Goal: Obtain resource: Obtain resource

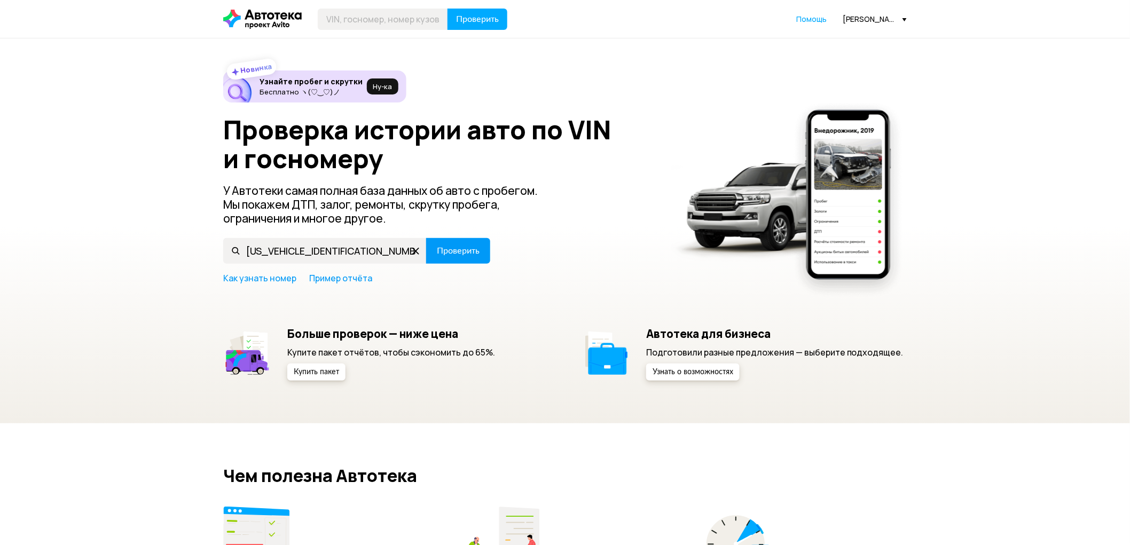
type input "X4XCW29440LS27383"
click at [458, 247] on span "Проверить" at bounding box center [458, 251] width 43 height 9
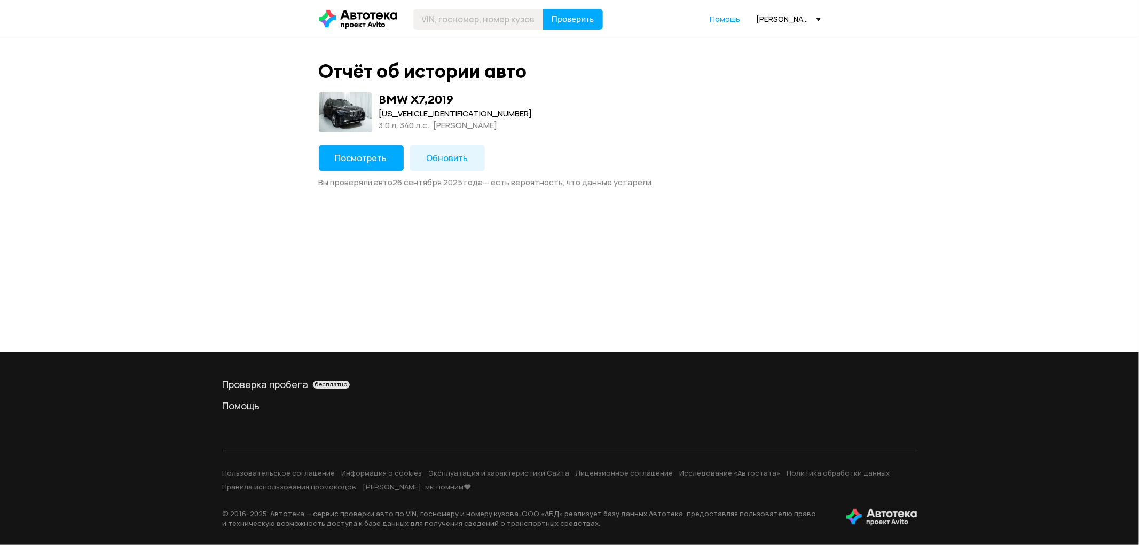
click at [435, 160] on span "Обновить" at bounding box center [448, 158] width 42 height 12
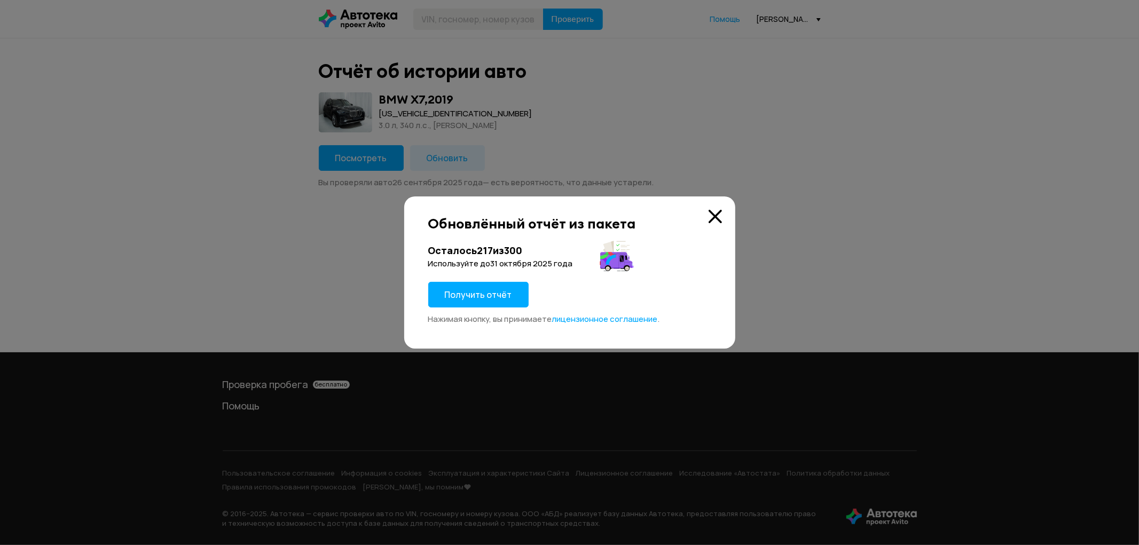
click at [504, 296] on span "Получить отчёт" at bounding box center [478, 295] width 67 height 12
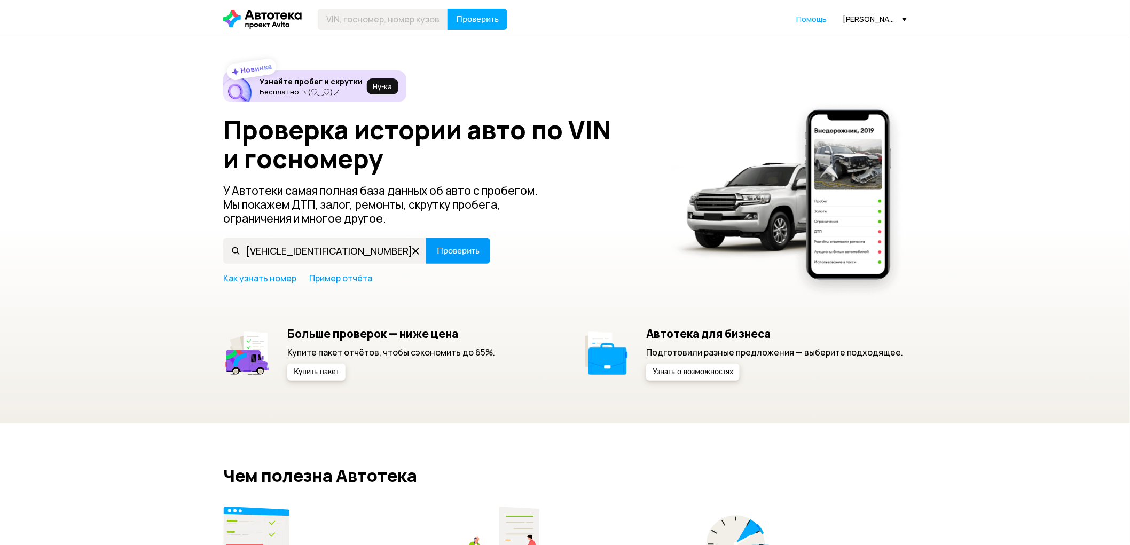
type input "[VEHICLE_IDENTIFICATION_NUMBER]"
click at [452, 253] on span "Проверить" at bounding box center [458, 251] width 43 height 9
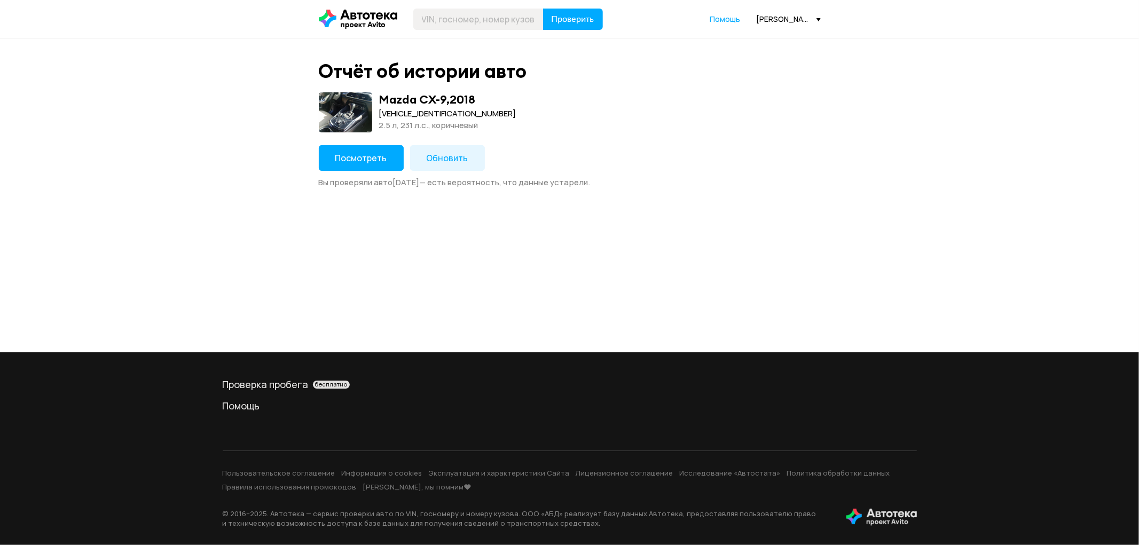
click at [358, 160] on span "Посмотреть" at bounding box center [361, 158] width 52 height 12
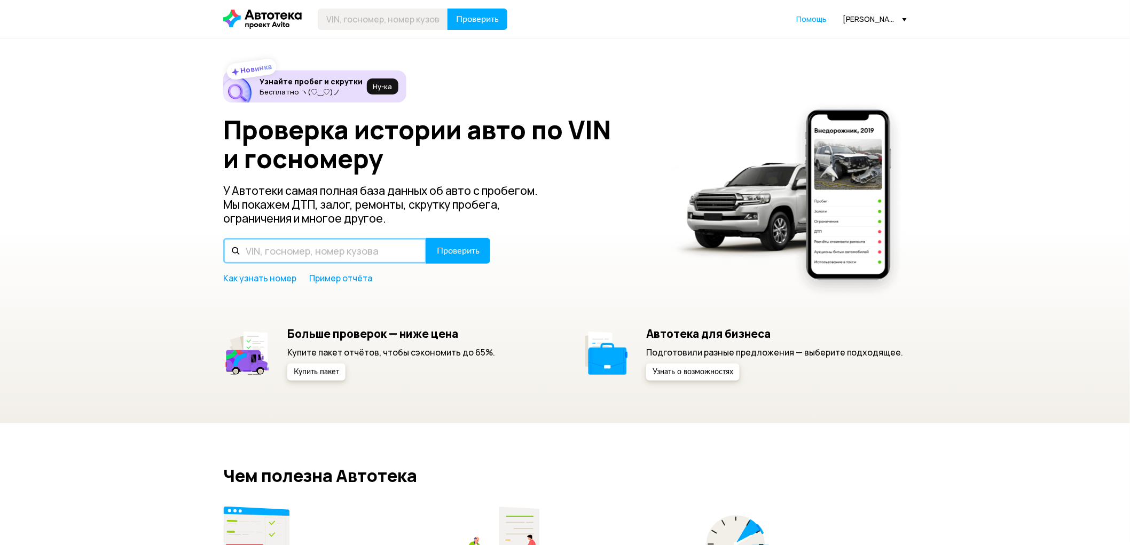
click at [361, 254] on input "text" at bounding box center [324, 251] width 203 height 26
paste input "WDC2049841G373229"
type input "WDC2049841G373229"
click at [450, 255] on span "Проверить" at bounding box center [458, 251] width 43 height 9
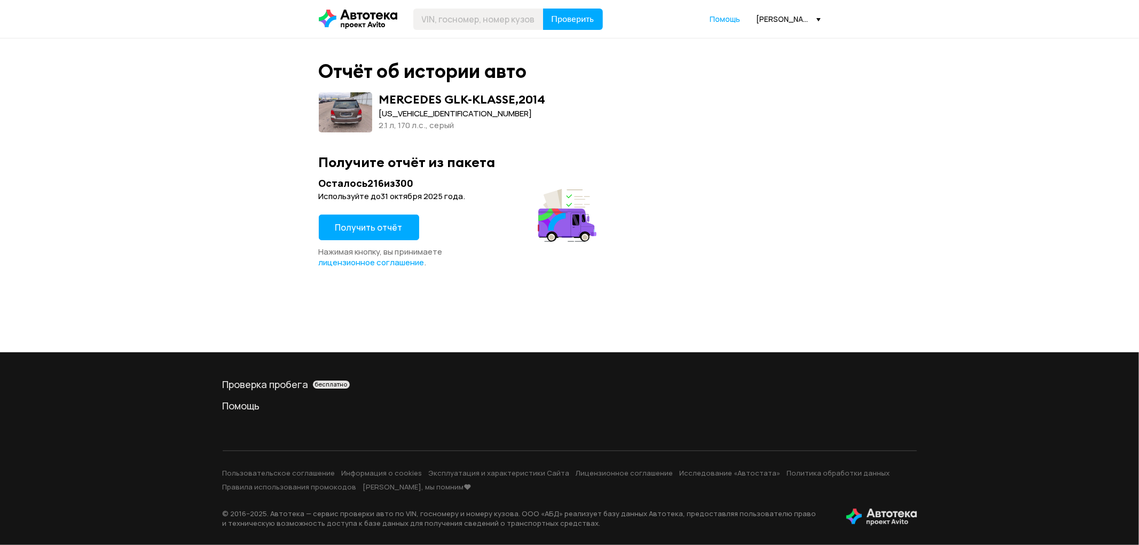
click at [362, 223] on span "Получить отчёт" at bounding box center [368, 228] width 67 height 12
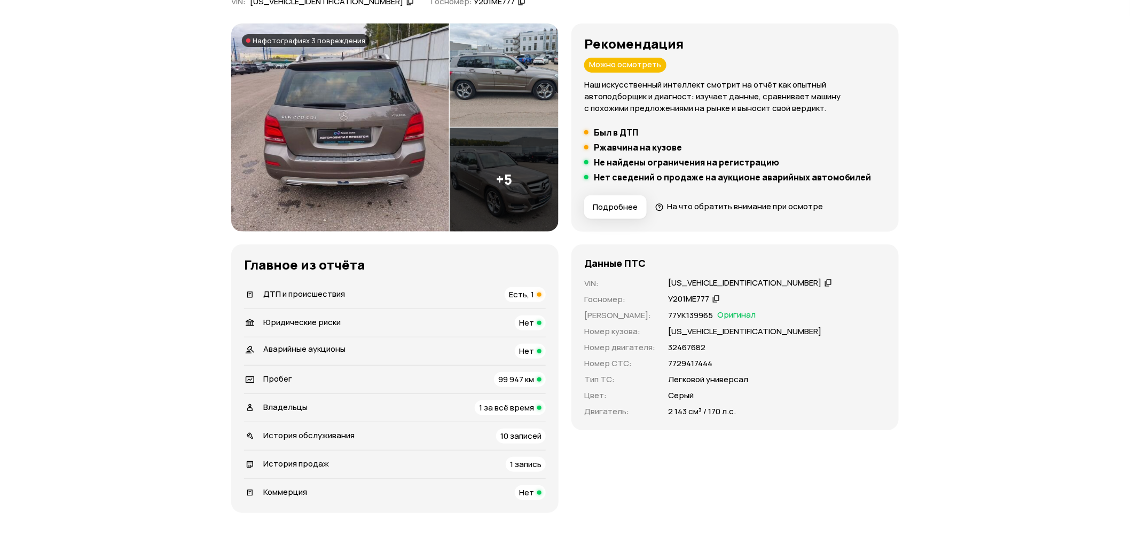
scroll to position [119, 0]
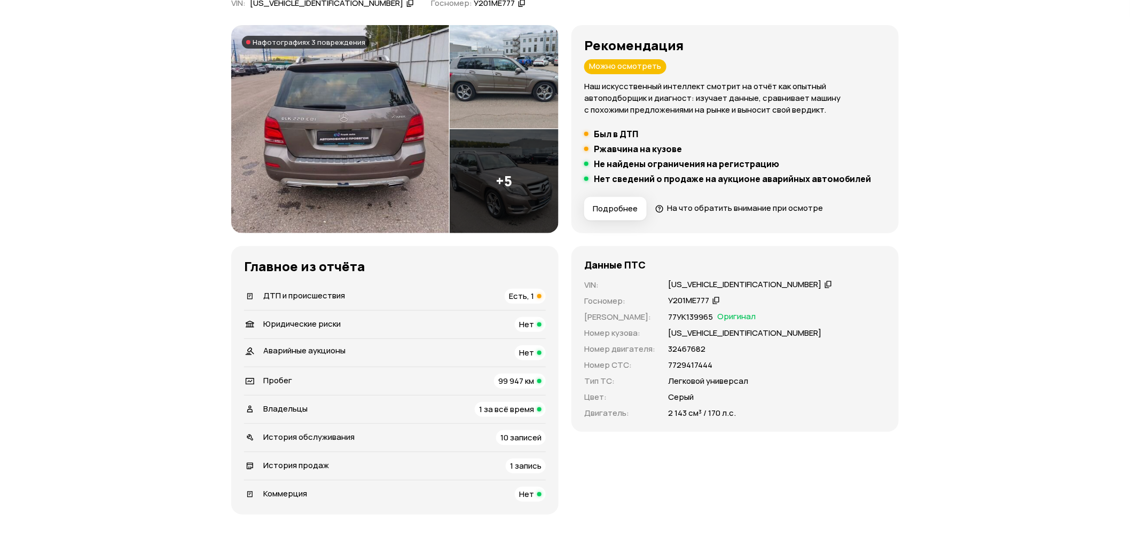
click at [528, 297] on span "Есть, 1" at bounding box center [521, 296] width 25 height 11
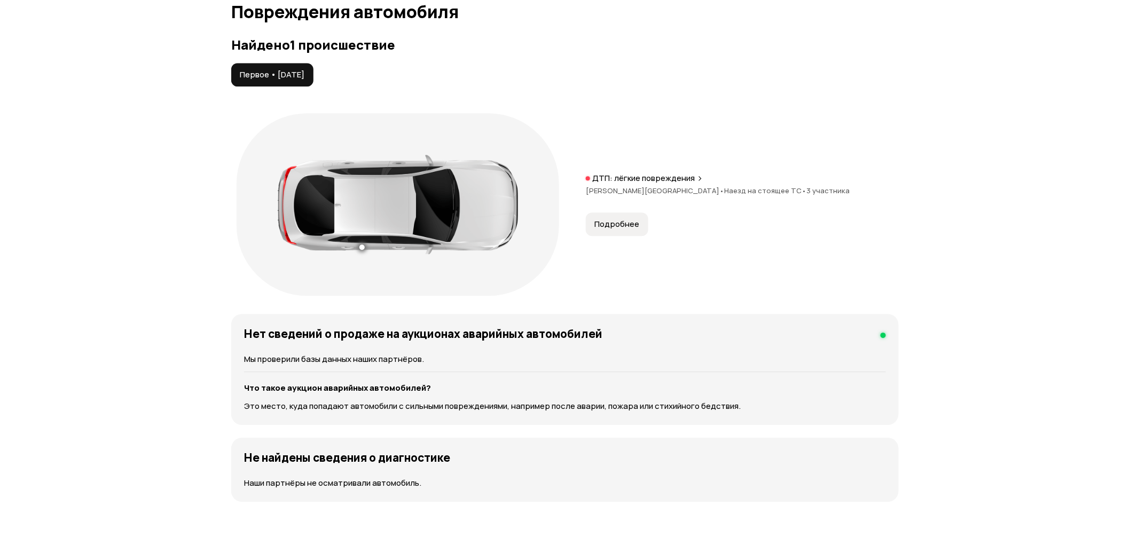
scroll to position [1107, 0]
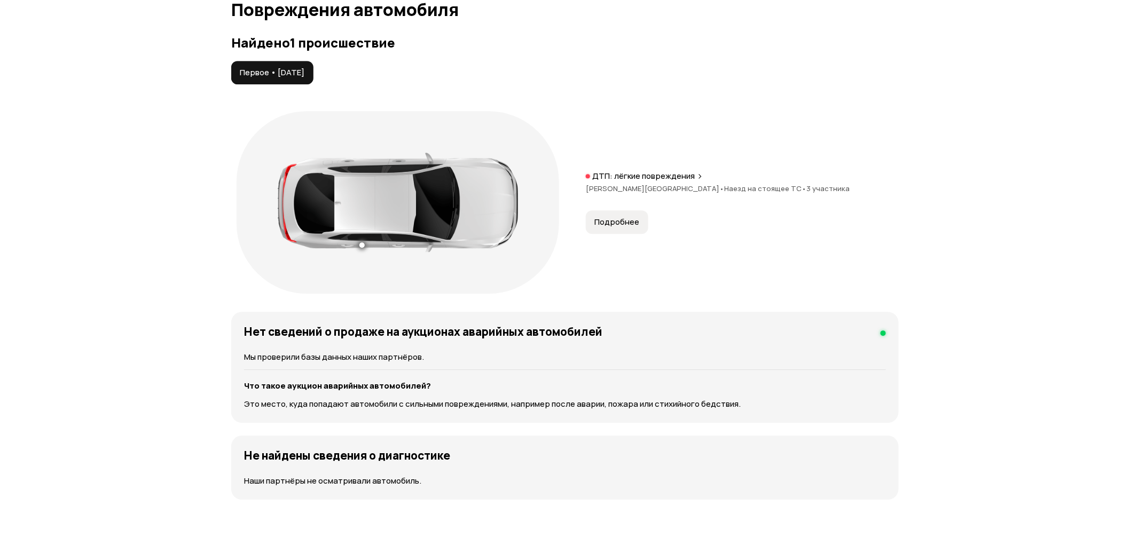
click at [623, 225] on span "Подробнее" at bounding box center [616, 222] width 45 height 11
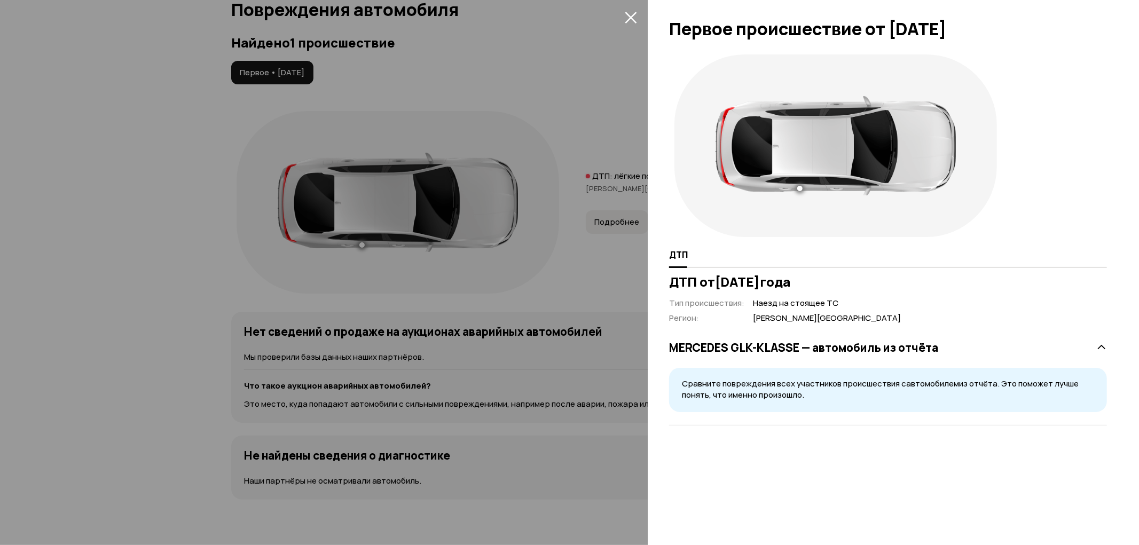
click at [629, 13] on icon "закрыть" at bounding box center [631, 17] width 12 height 12
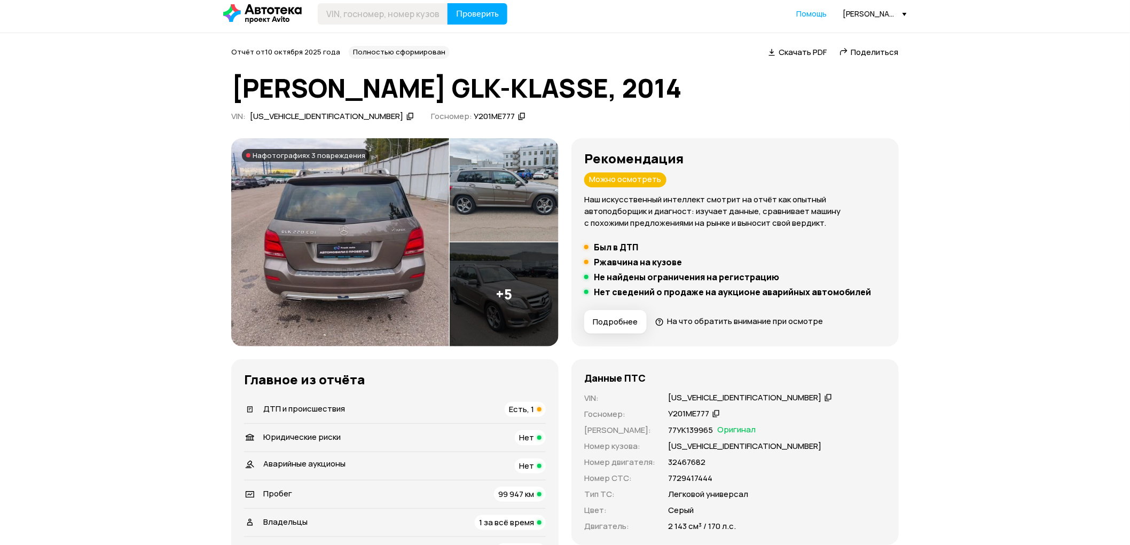
scroll to position [0, 0]
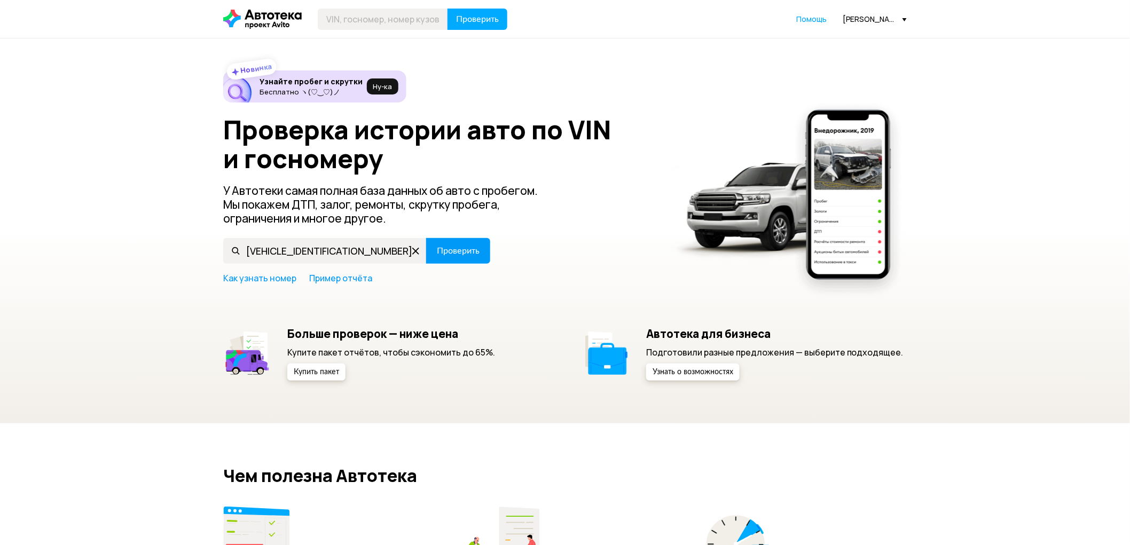
type input "Z94CT51DADR074072"
click at [452, 255] on span "Проверить" at bounding box center [458, 251] width 43 height 9
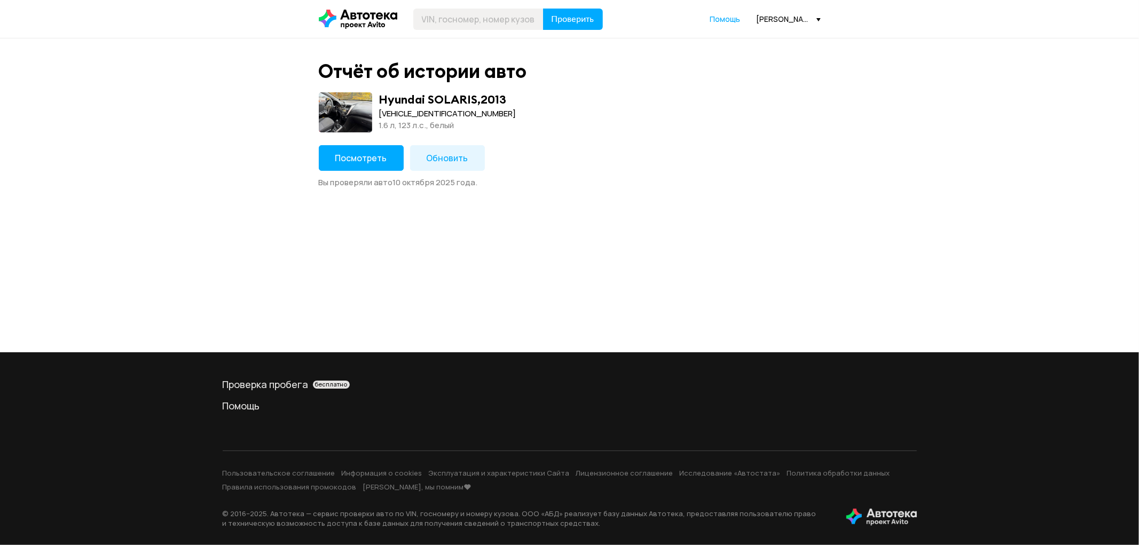
click at [362, 155] on span "Посмотреть" at bounding box center [361, 158] width 52 height 12
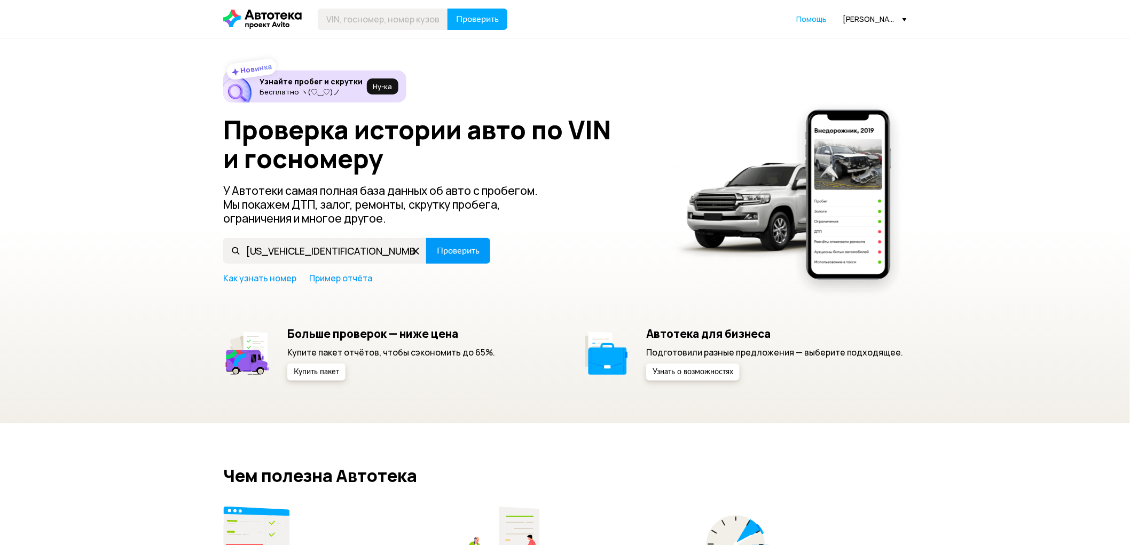
type input "[US_VEHICLE_IDENTIFICATION_NUMBER]"
click at [444, 257] on button "Проверить" at bounding box center [458, 251] width 64 height 26
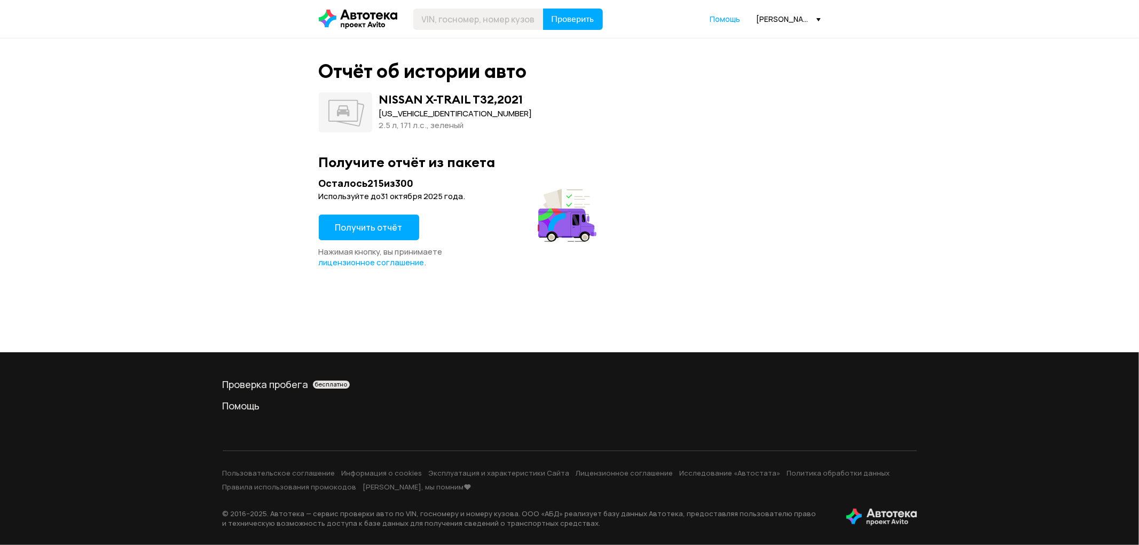
click at [365, 235] on button "Получить отчёт" at bounding box center [369, 228] width 100 height 26
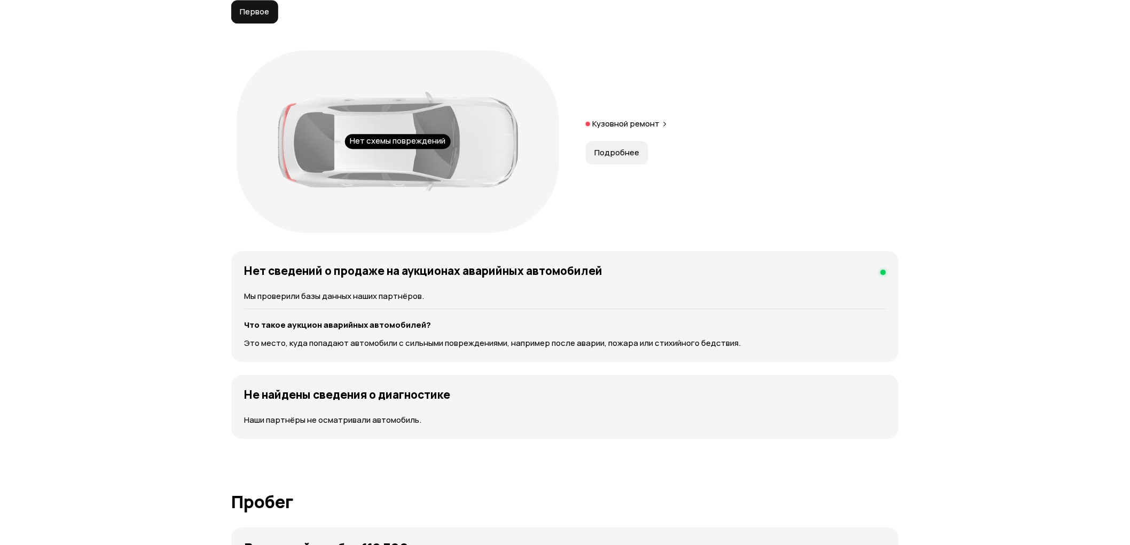
scroll to position [1187, 0]
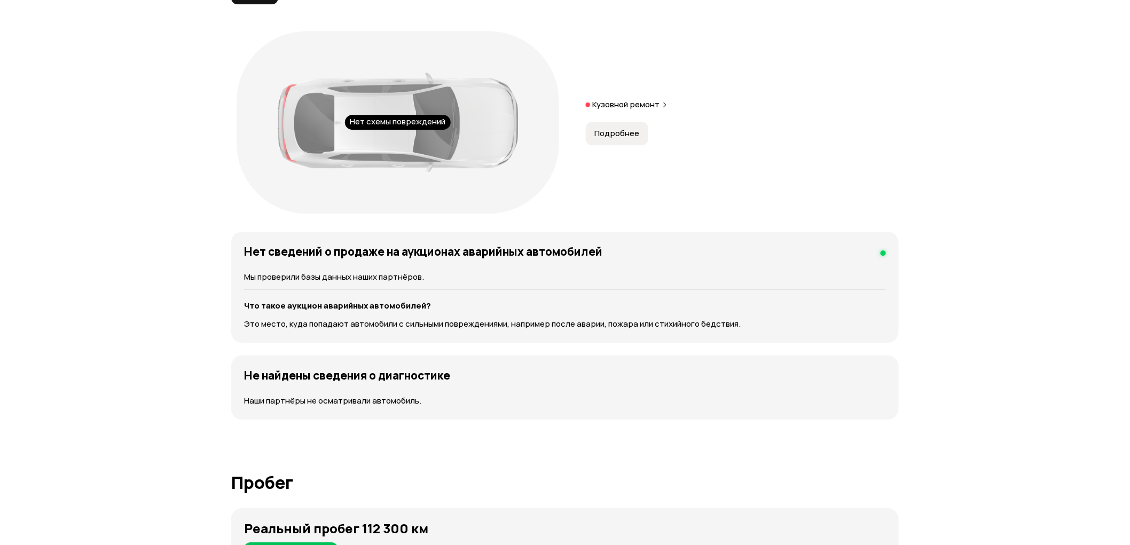
click at [596, 129] on span "Подробнее" at bounding box center [616, 133] width 45 height 11
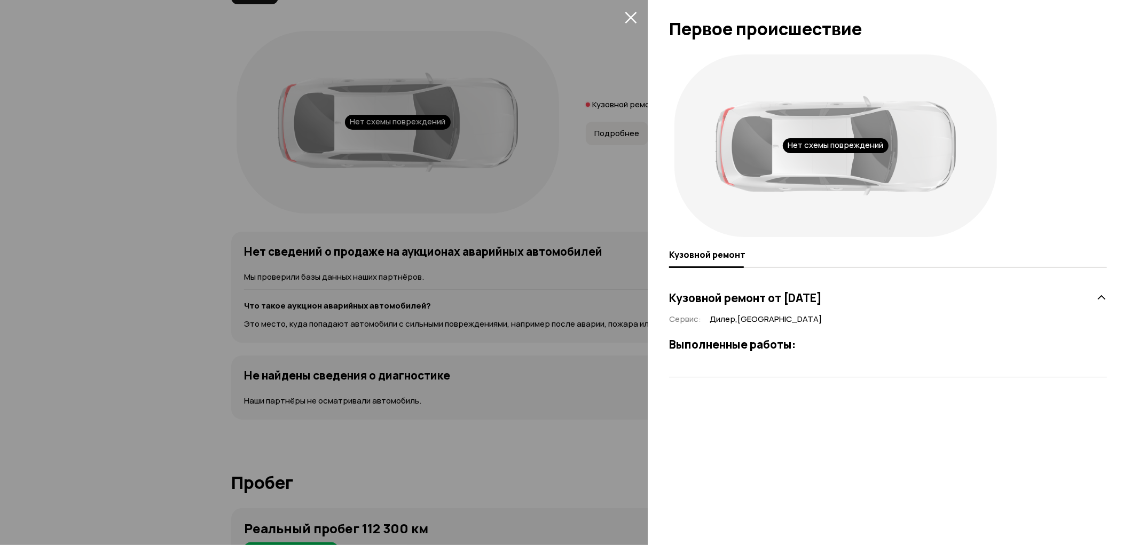
click at [631, 15] on icon "закрыть" at bounding box center [631, 17] width 12 height 12
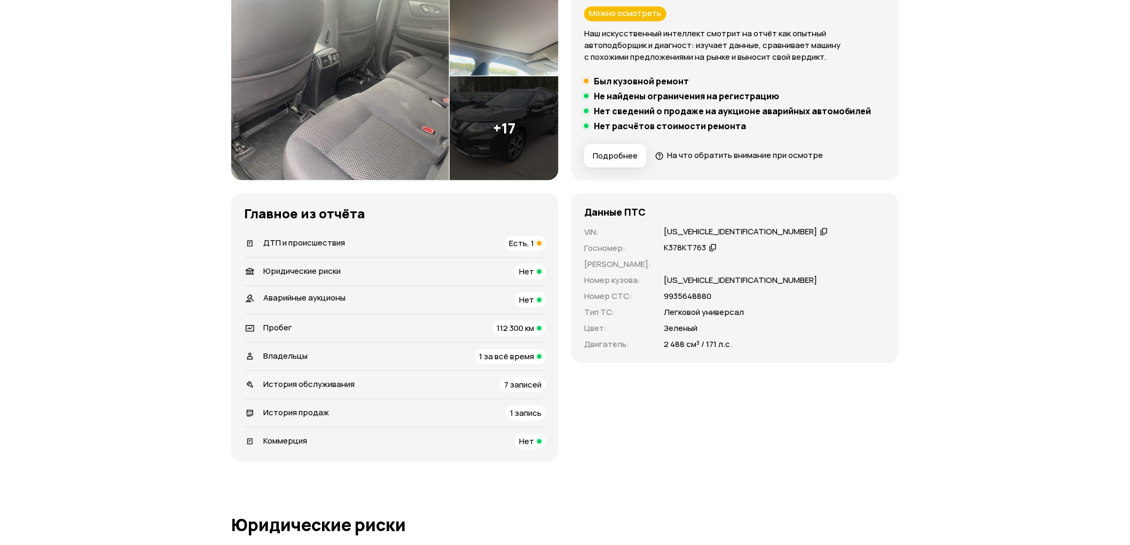
scroll to position [0, 0]
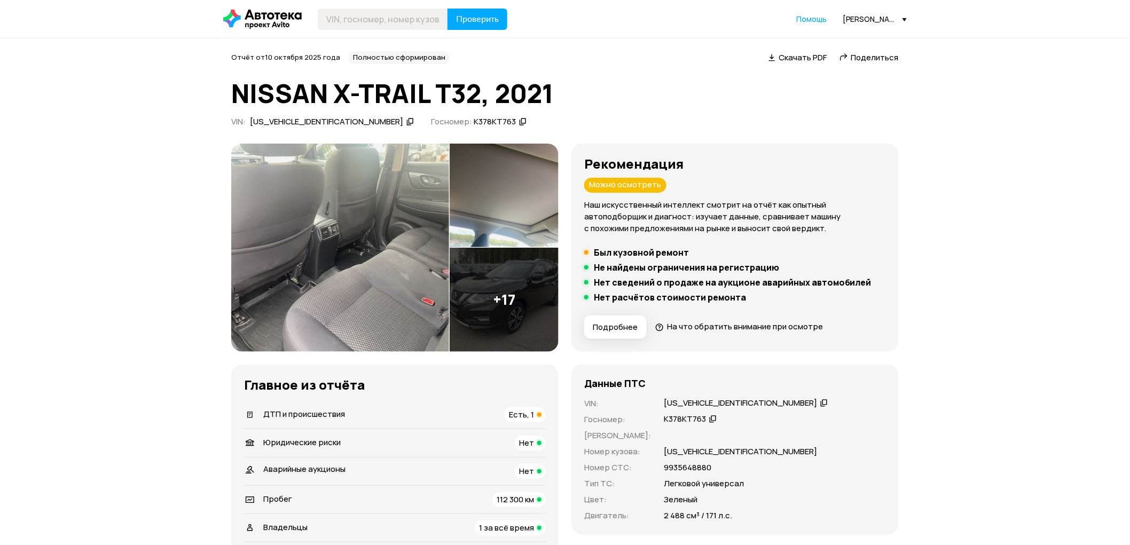
click at [375, 251] on img at bounding box center [340, 248] width 218 height 208
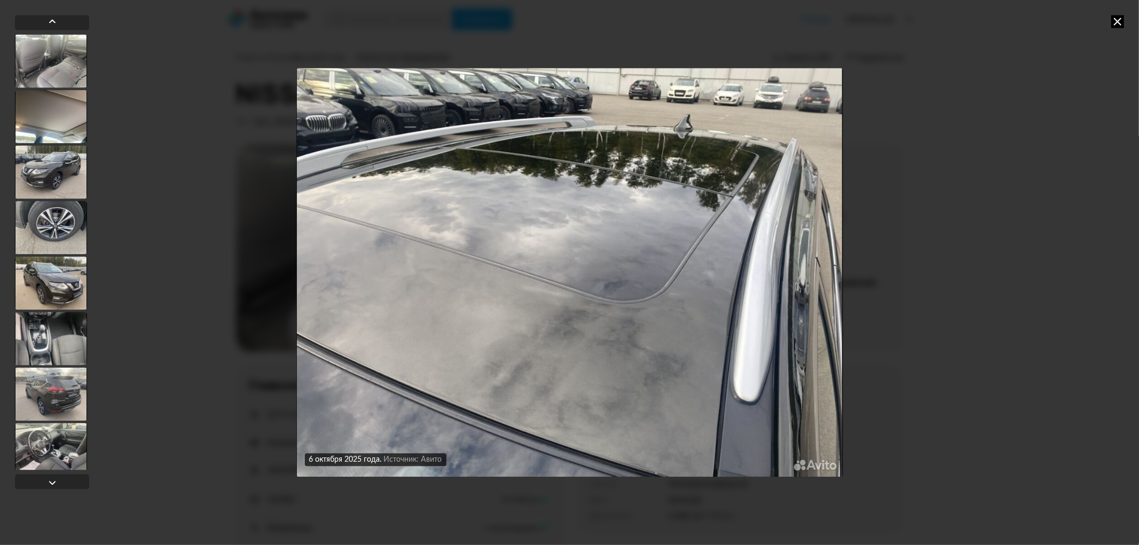
click at [1114, 21] on icon at bounding box center [1117, 21] width 13 height 13
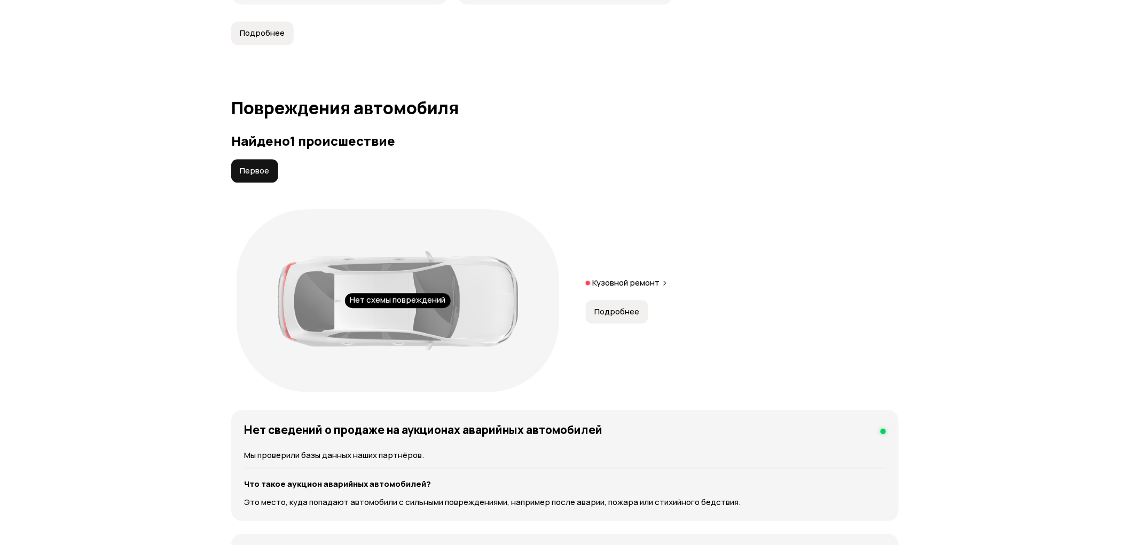
scroll to position [1246, 0]
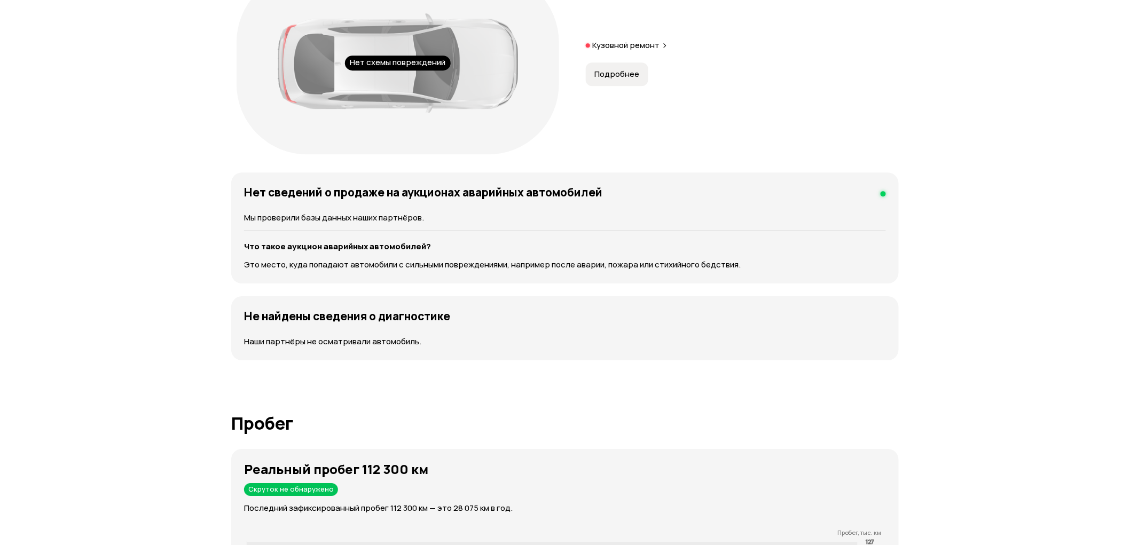
click at [609, 78] on span "Подробнее" at bounding box center [616, 74] width 45 height 11
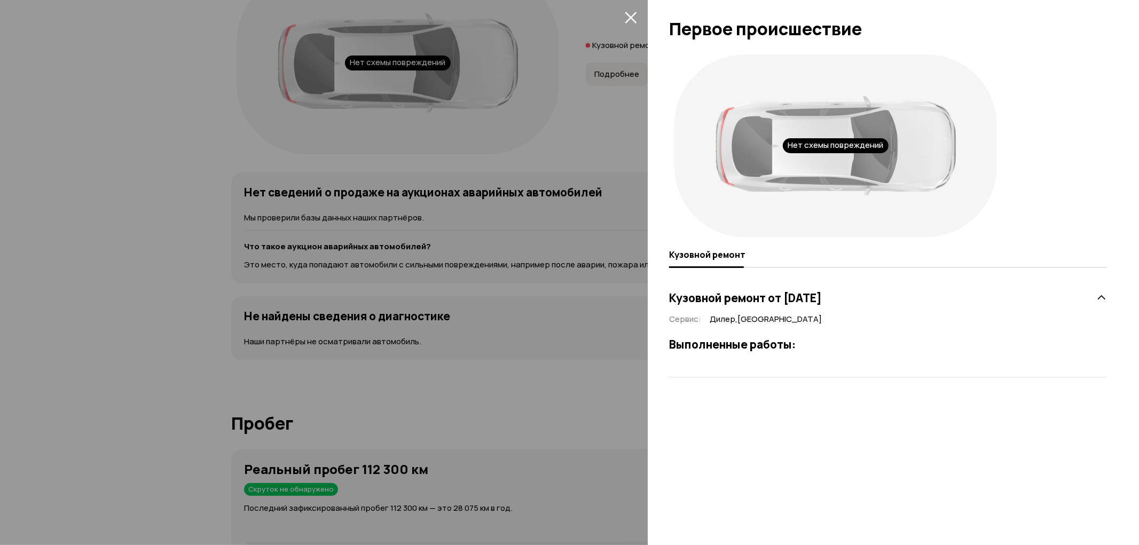
click at [632, 19] on icon "закрыть" at bounding box center [631, 18] width 12 height 12
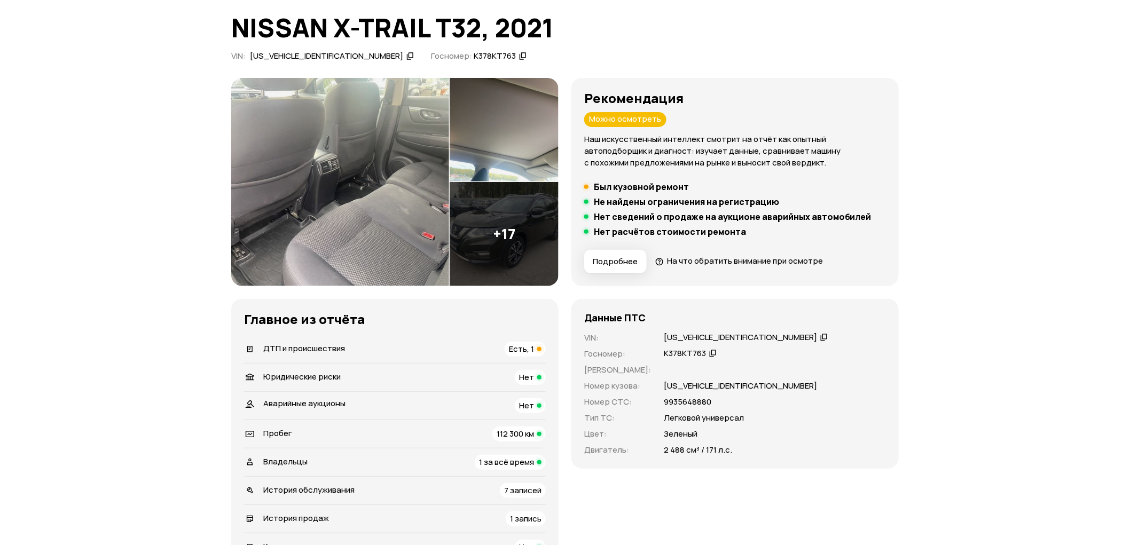
scroll to position [0, 0]
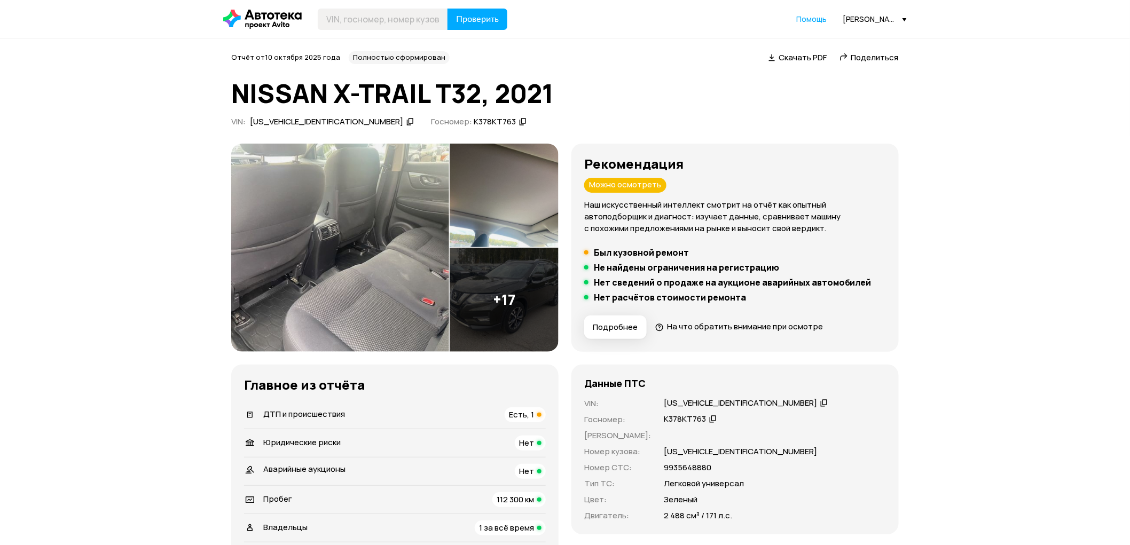
click at [881, 57] on span "Поделиться" at bounding box center [875, 57] width 48 height 11
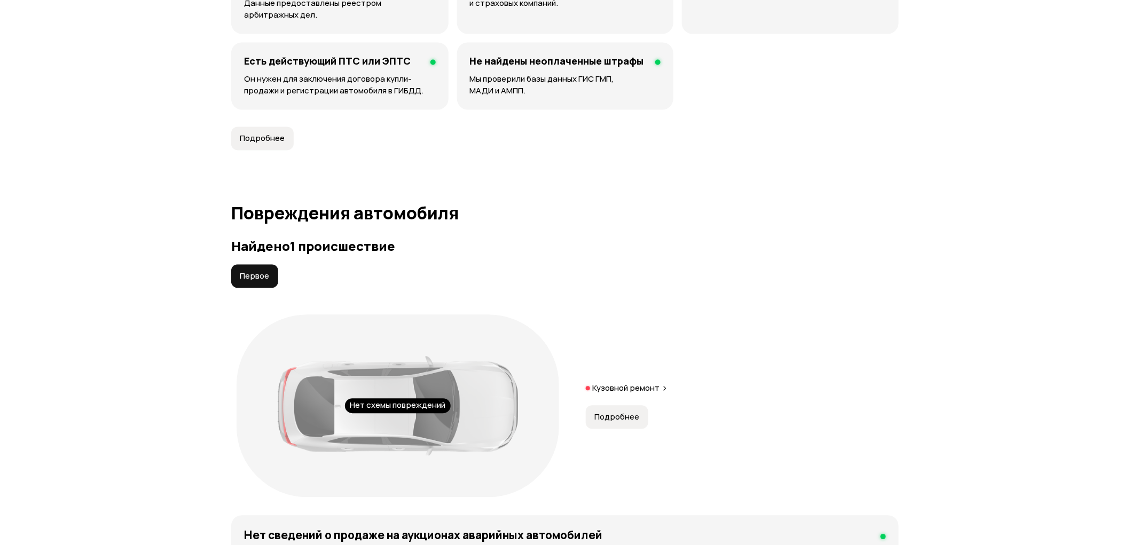
scroll to position [653, 0]
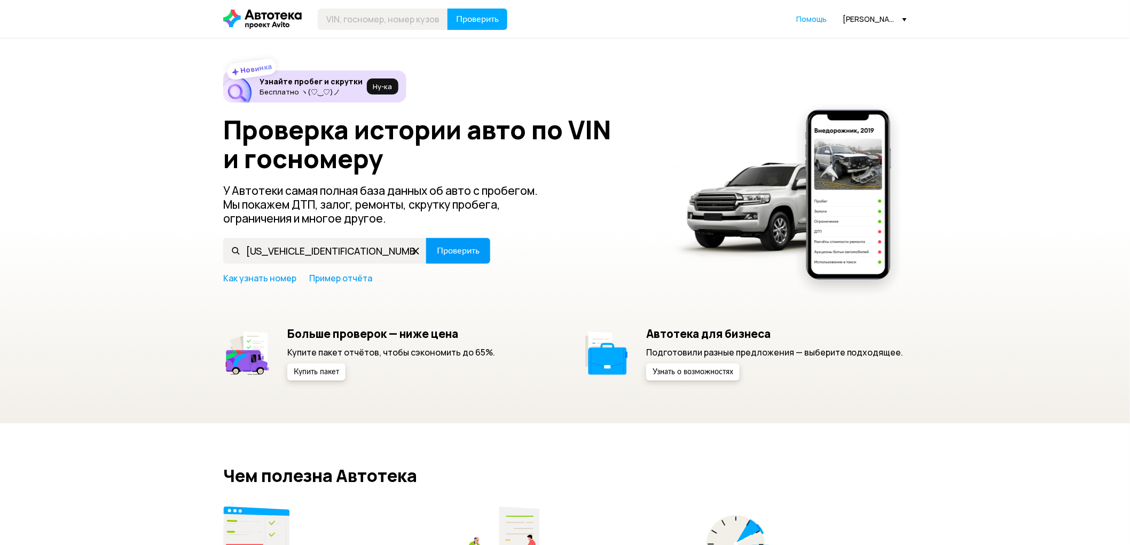
type input "WDD2050431R210912"
click at [458, 254] on span "Проверить" at bounding box center [458, 251] width 43 height 9
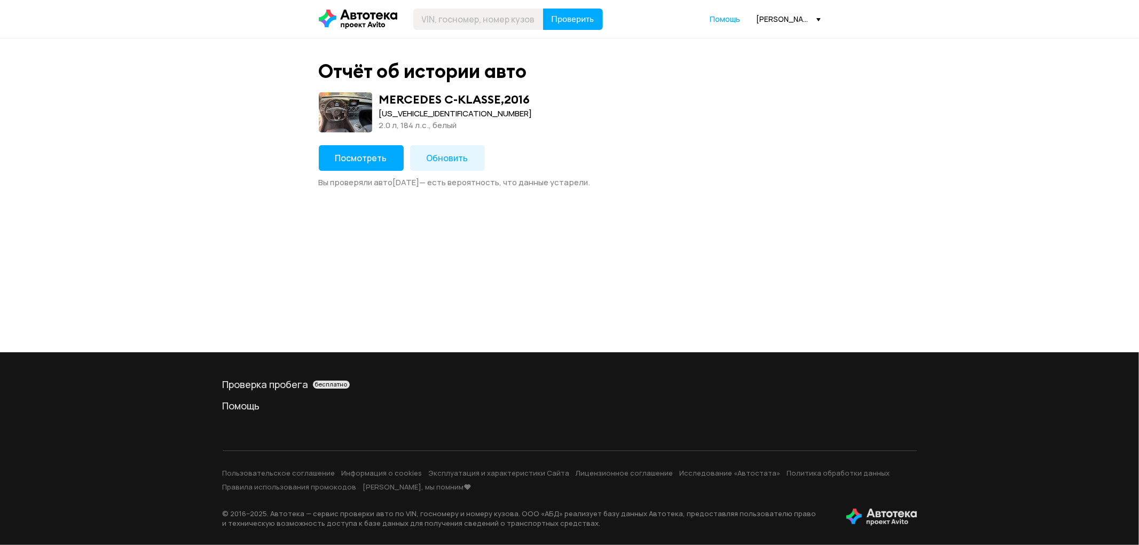
click at [355, 148] on button "Посмотреть" at bounding box center [361, 158] width 85 height 26
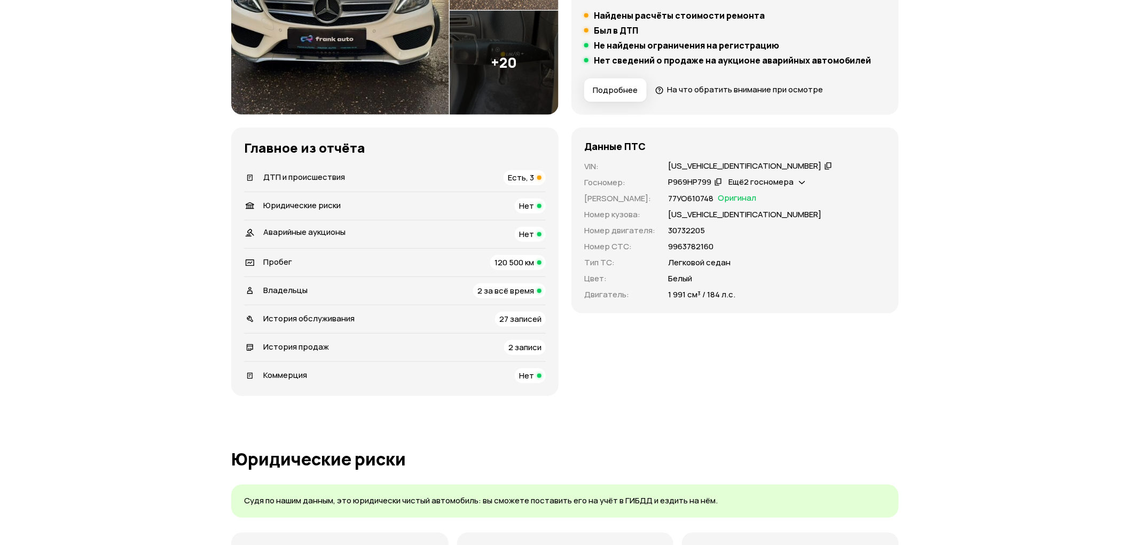
click at [519, 174] on span "Есть, 3" at bounding box center [521, 177] width 26 height 11
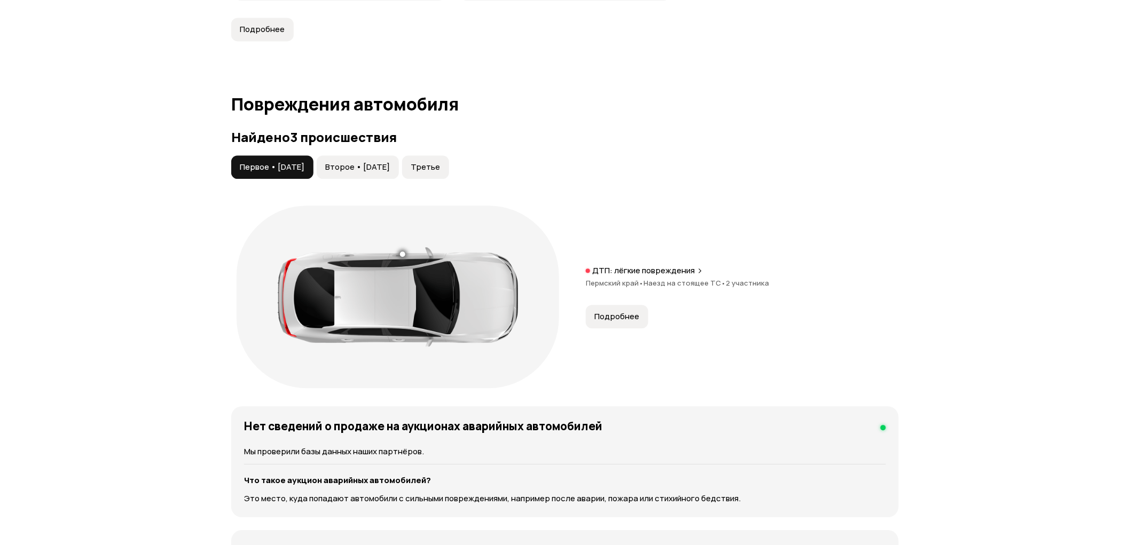
scroll to position [1107, 0]
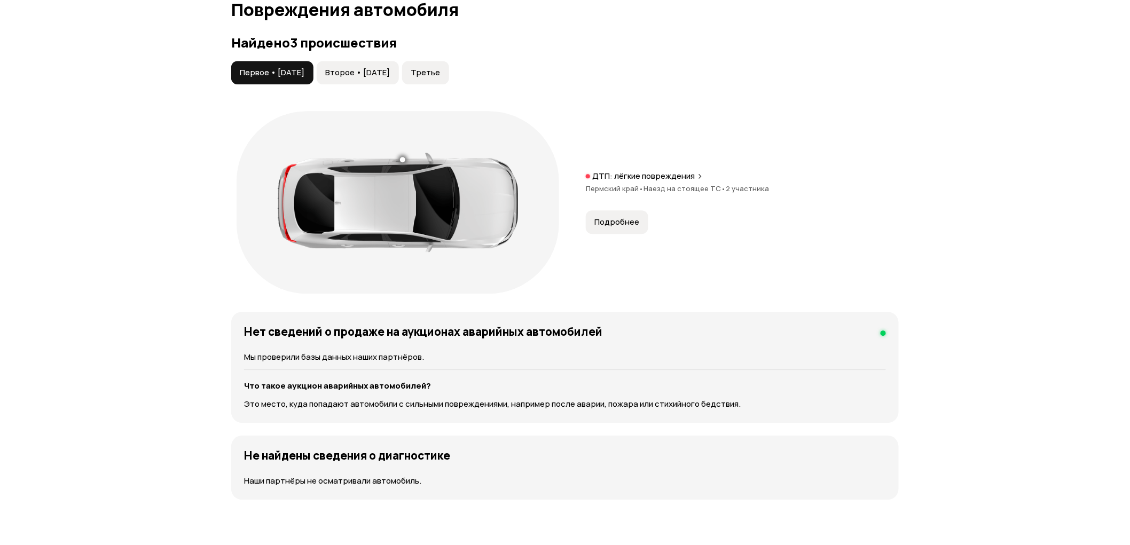
click at [370, 75] on span "Второе • 20 июл 2018" at bounding box center [357, 72] width 65 height 11
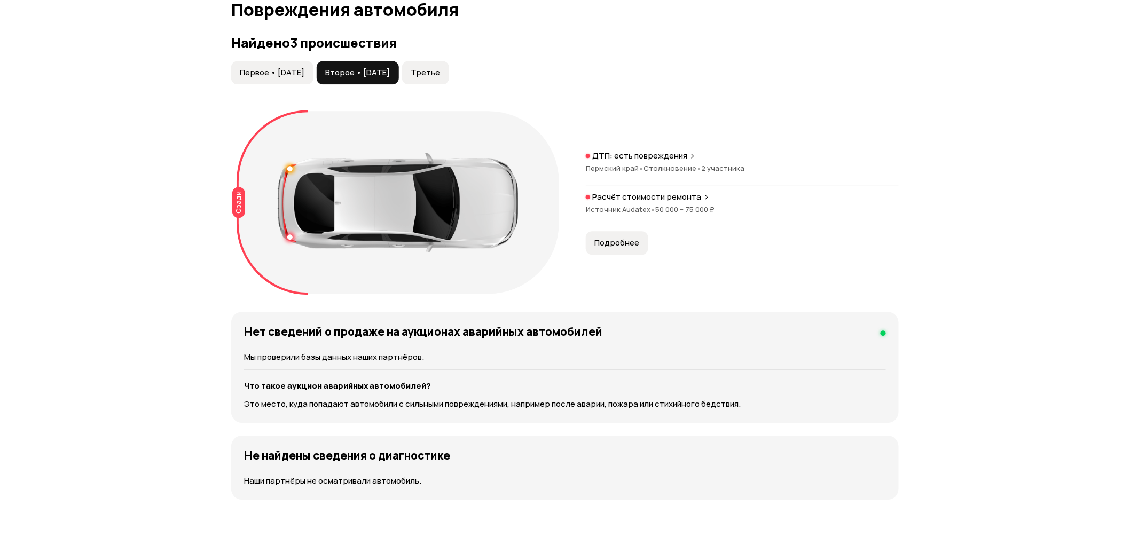
click at [440, 76] on span "Третье" at bounding box center [425, 72] width 29 height 11
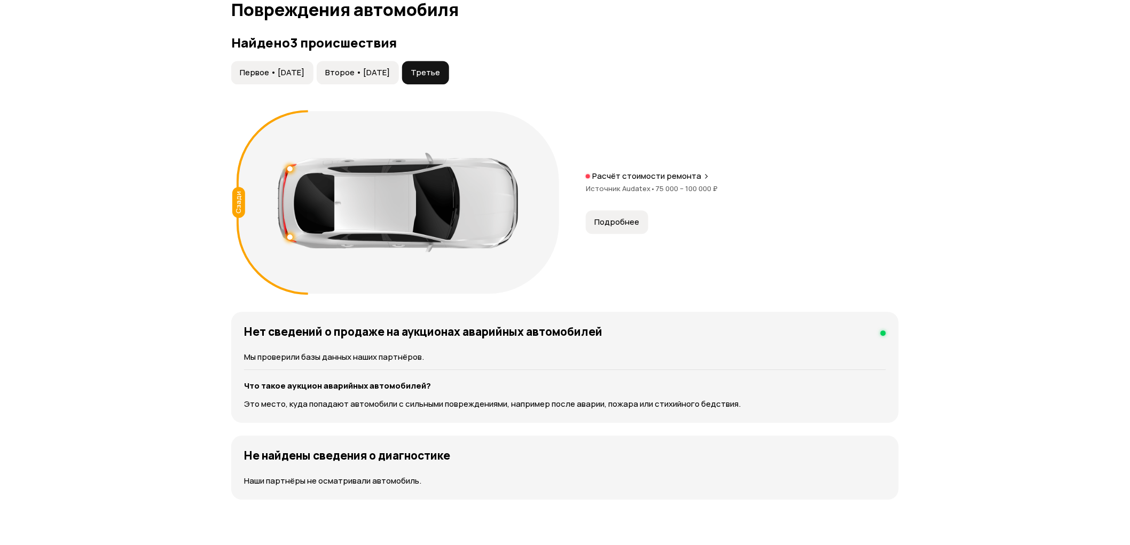
click at [255, 76] on span "Первое • 25 июл 2017" at bounding box center [272, 72] width 65 height 11
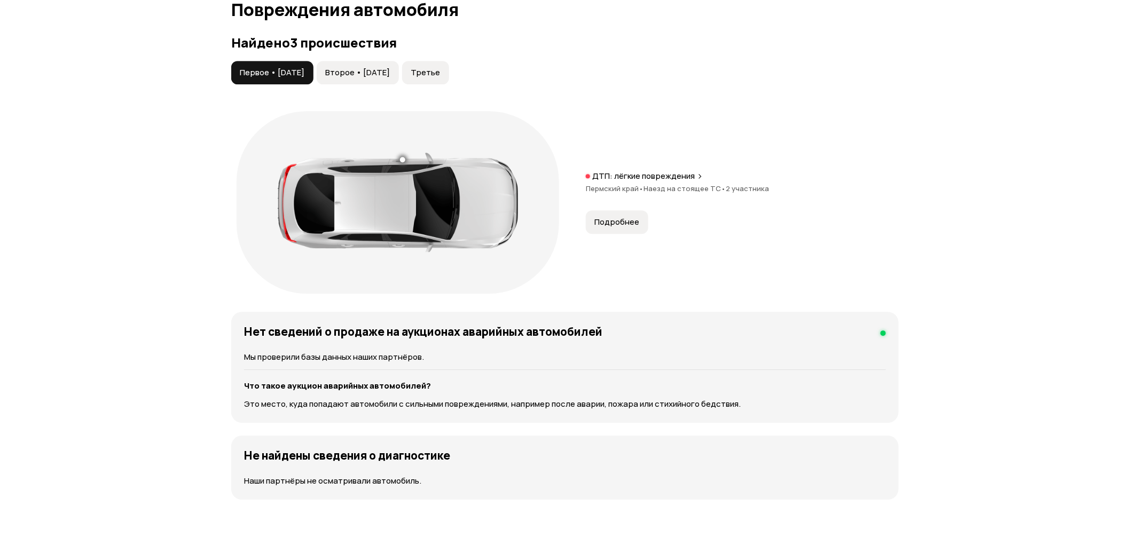
click at [399, 80] on button "Второе • 20 июл 2018" at bounding box center [358, 72] width 82 height 23
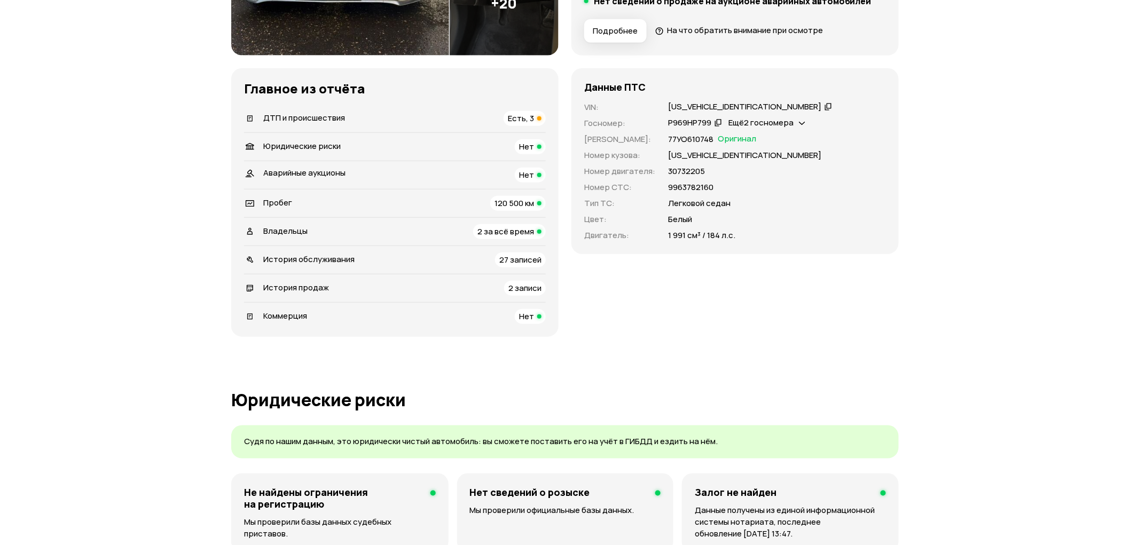
scroll to position [0, 0]
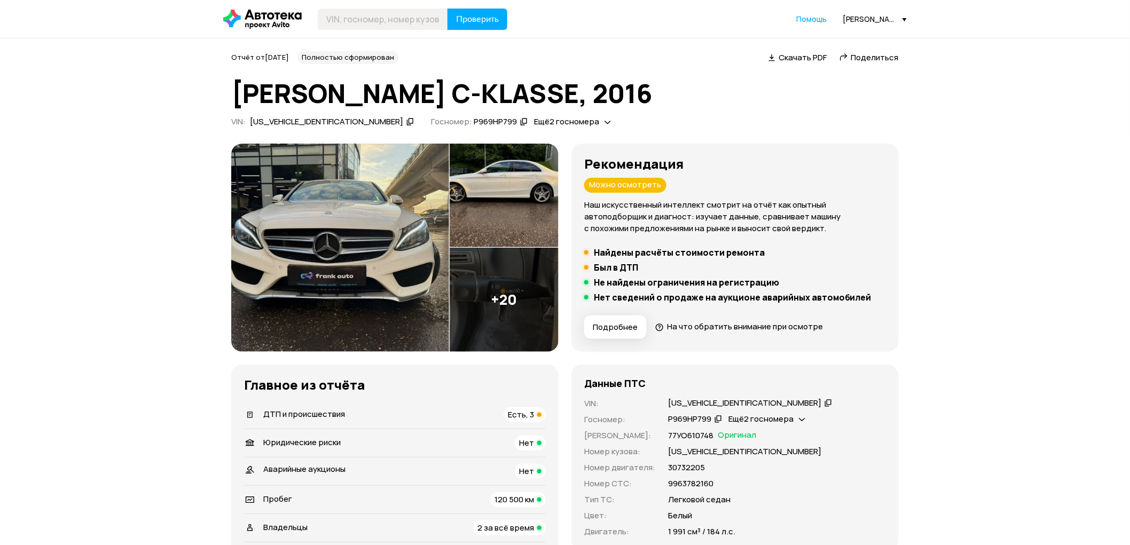
click at [808, 54] on span "Скачать PDF" at bounding box center [803, 57] width 48 height 11
